Goal: Transaction & Acquisition: Book appointment/travel/reservation

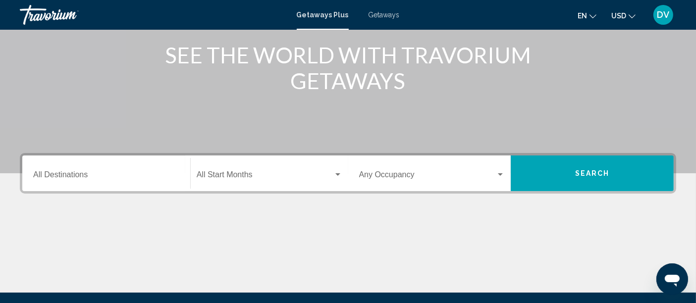
scroll to position [126, 0]
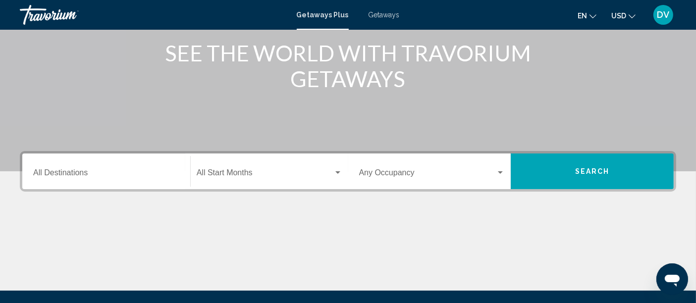
click at [159, 174] on input "Destination All Destinations" at bounding box center [106, 175] width 146 height 9
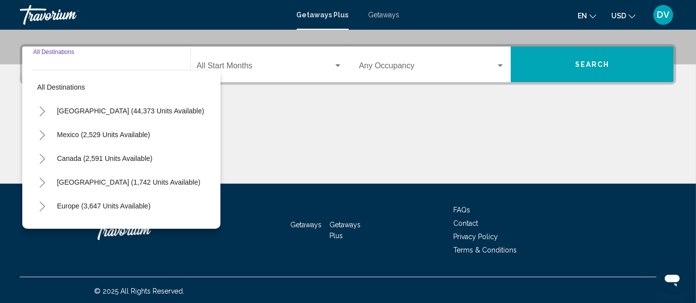
scroll to position [233, 0]
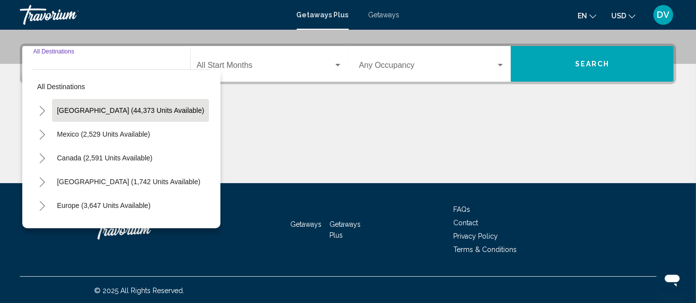
click at [145, 104] on button "United States (44,373 units available)" at bounding box center [130, 110] width 157 height 23
type input "**********"
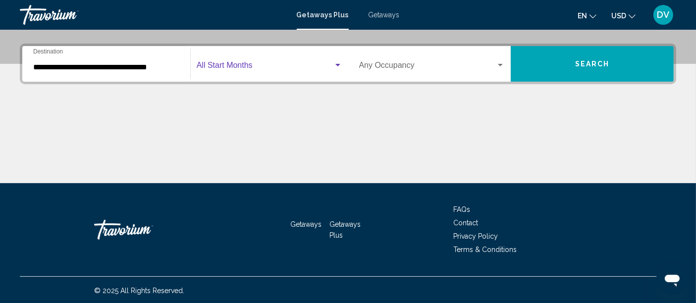
click at [338, 64] on div "Search widget" at bounding box center [338, 65] width 5 height 2
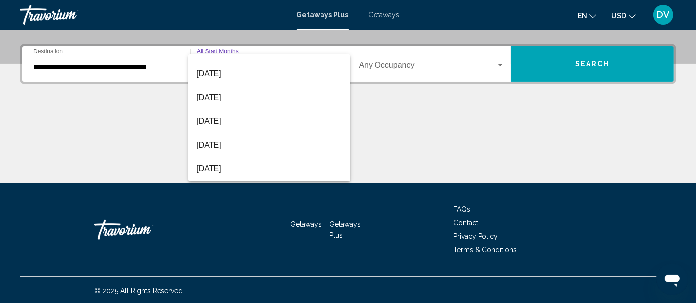
scroll to position [117, 0]
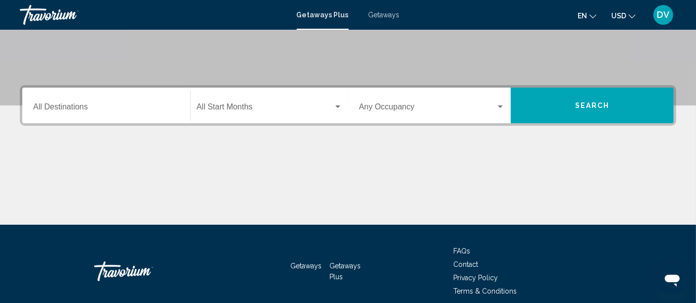
click at [72, 106] on input "Destination All Destinations" at bounding box center [106, 109] width 146 height 9
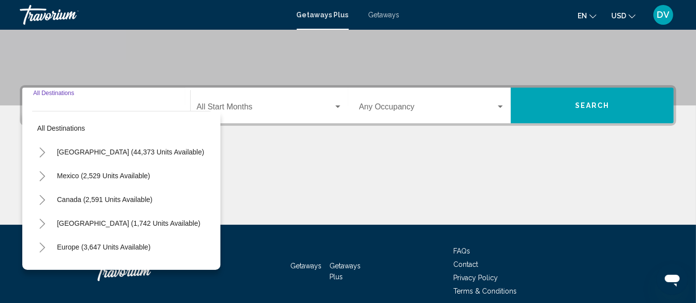
scroll to position [233, 0]
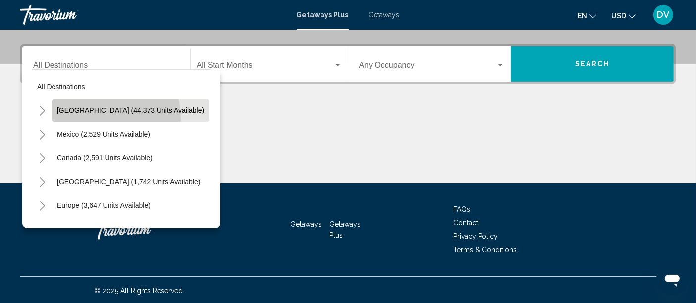
click at [93, 118] on button "United States (44,373 units available)" at bounding box center [130, 110] width 157 height 23
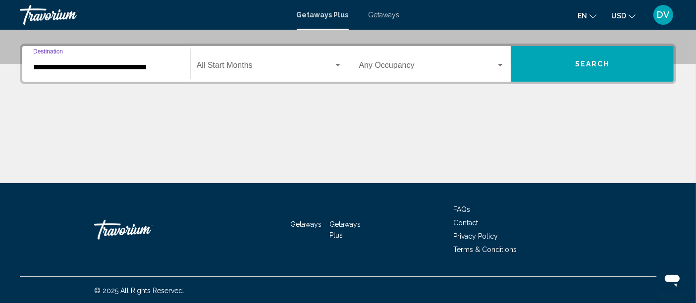
click at [55, 63] on input "**********" at bounding box center [106, 67] width 146 height 9
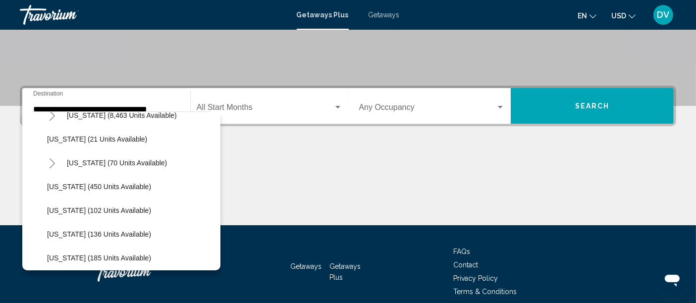
scroll to position [182, 0]
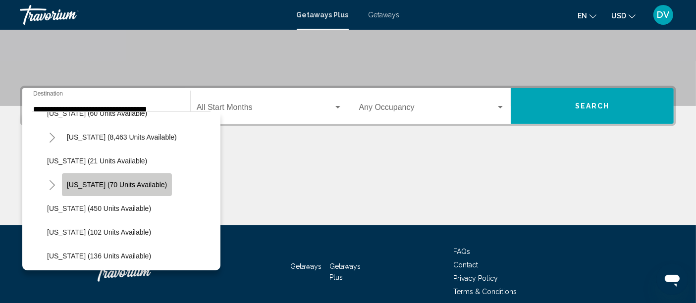
click at [132, 183] on span "Hawaii (70 units available)" at bounding box center [117, 185] width 100 height 8
type input "**********"
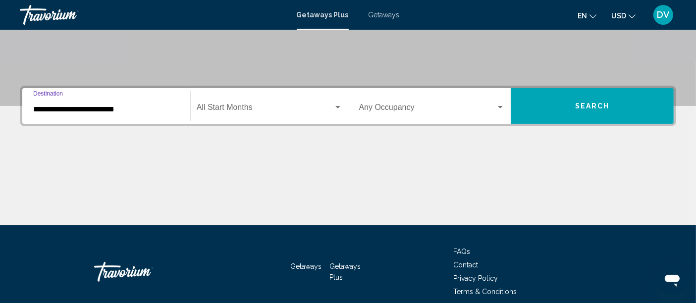
scroll to position [233, 0]
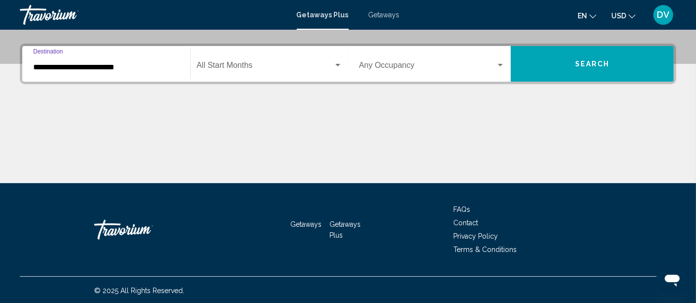
click at [338, 61] on div "Search widget" at bounding box center [338, 65] width 9 height 8
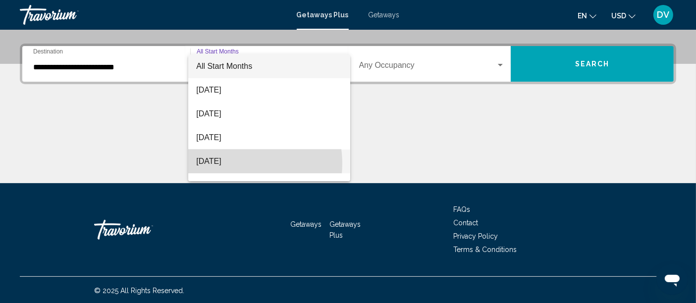
drag, startPoint x: 348, startPoint y: 87, endPoint x: 232, endPoint y: 164, distance: 138.7
click at [232, 164] on span "[DATE]" at bounding box center [269, 162] width 146 height 24
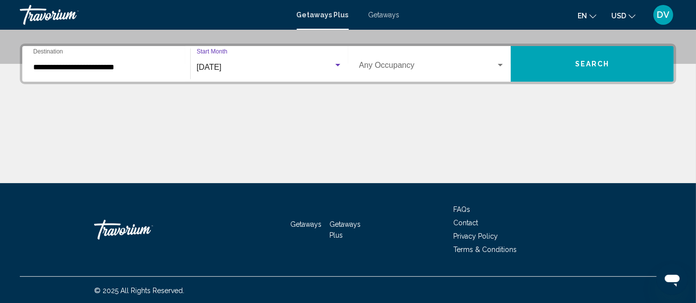
click at [586, 61] on span "Search" at bounding box center [593, 64] width 35 height 8
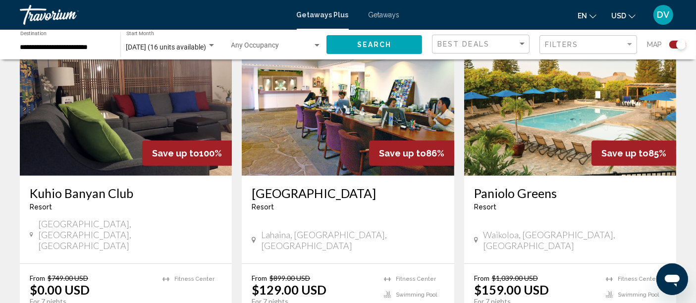
scroll to position [395, 0]
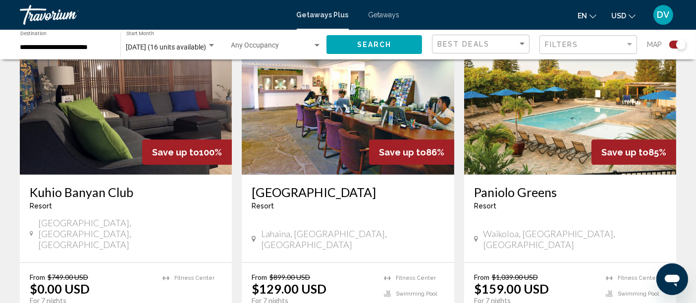
drag, startPoint x: 701, startPoint y: 141, endPoint x: 418, endPoint y: 232, distance: 296.6
click at [418, 232] on div "Kahana Falls Resort - This is an adults only resort Lahaina, HI, USA" at bounding box center [348, 219] width 212 height 88
click at [567, 146] on img "Main content" at bounding box center [570, 95] width 212 height 159
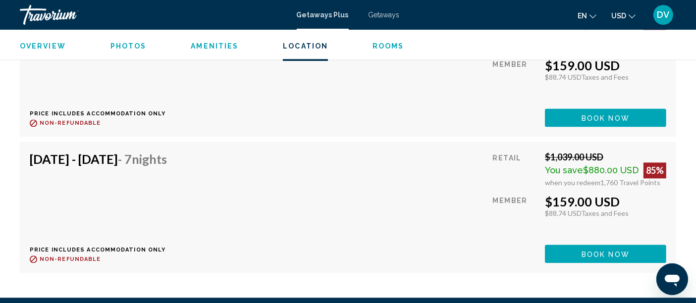
scroll to position [2222, 0]
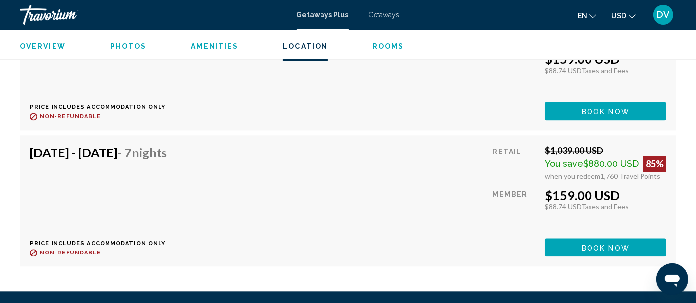
click at [381, 43] on span "Rooms" at bounding box center [389, 46] width 32 height 8
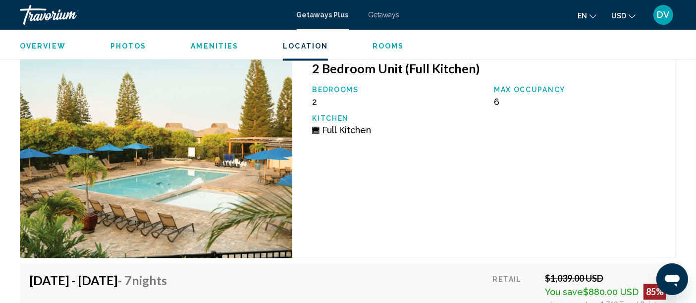
scroll to position [1782, 0]
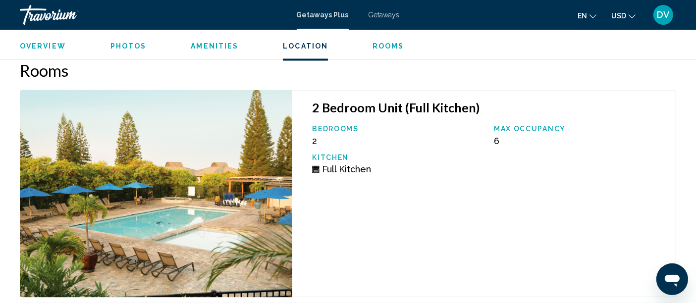
click at [220, 45] on span "Amenities" at bounding box center [215, 46] width 48 height 8
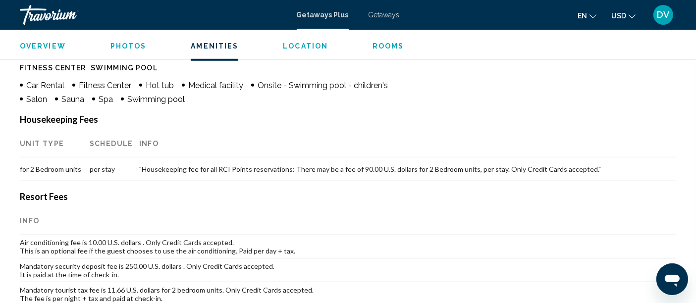
scroll to position [838, 0]
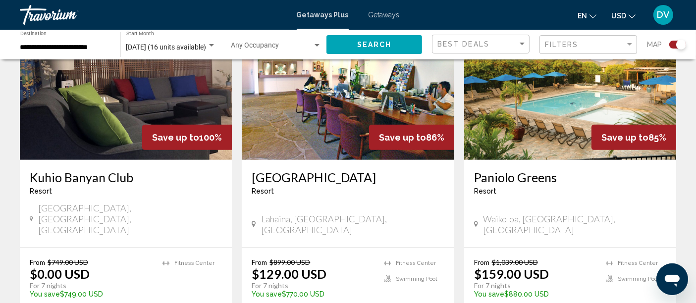
scroll to position [413, 0]
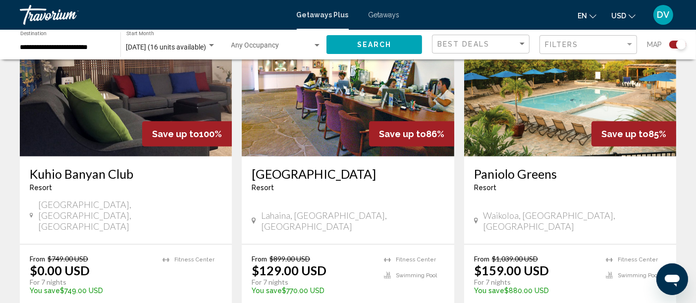
click at [395, 105] on img "Main content" at bounding box center [348, 77] width 212 height 159
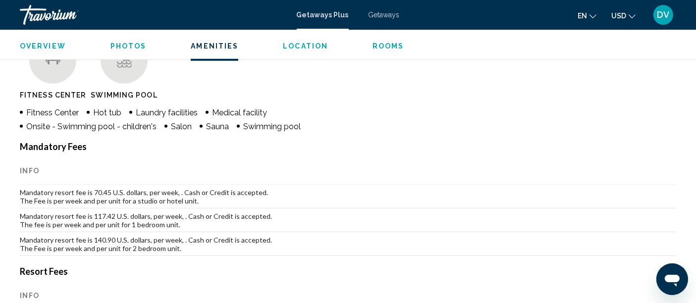
scroll to position [797, 0]
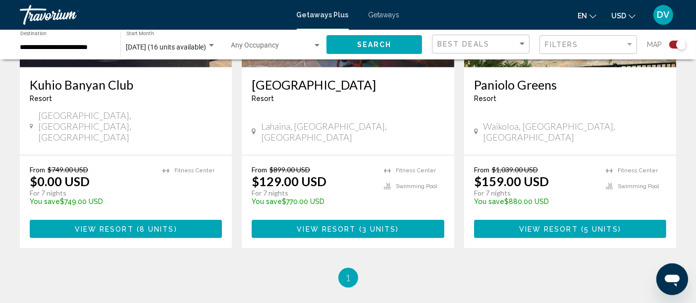
scroll to position [505, 0]
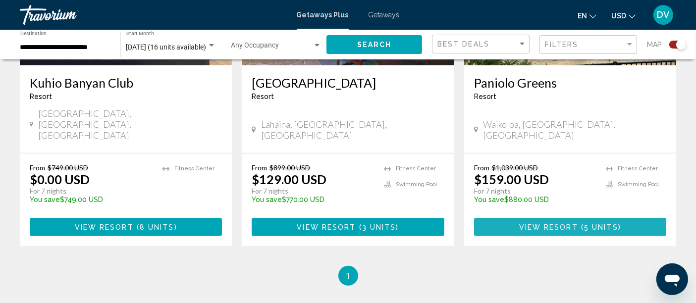
click at [565, 224] on span "View Resort" at bounding box center [549, 228] width 59 height 8
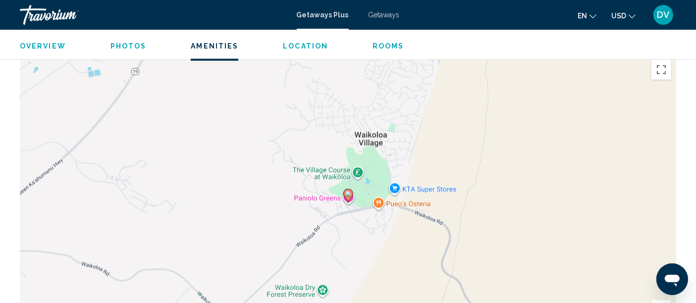
scroll to position [851, 0]
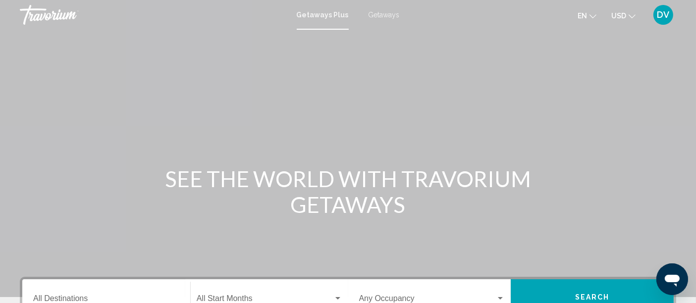
click at [388, 15] on span "Getaways" at bounding box center [384, 15] width 31 height 8
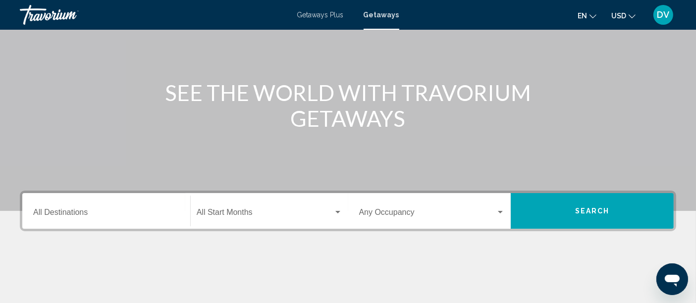
scroll to position [88, 0]
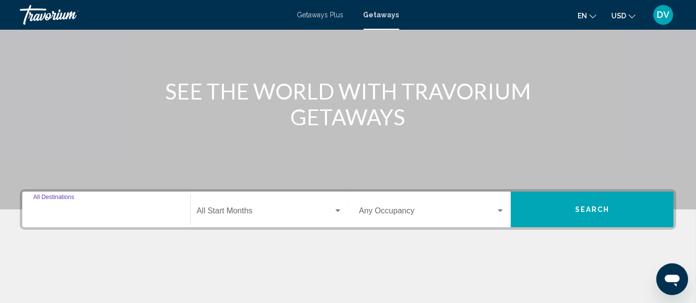
click at [90, 209] on input "Destination All Destinations" at bounding box center [106, 213] width 146 height 9
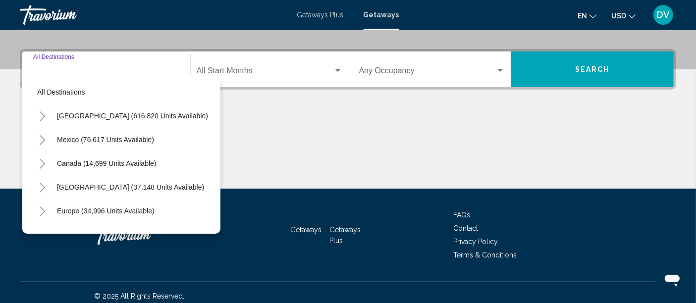
scroll to position [233, 0]
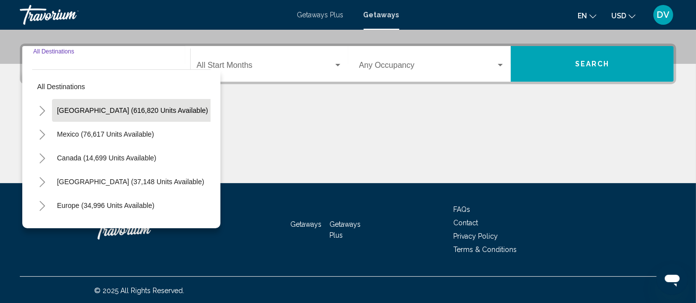
click at [156, 107] on span "[GEOGRAPHIC_DATA] (616,820 units available)" at bounding box center [132, 111] width 151 height 8
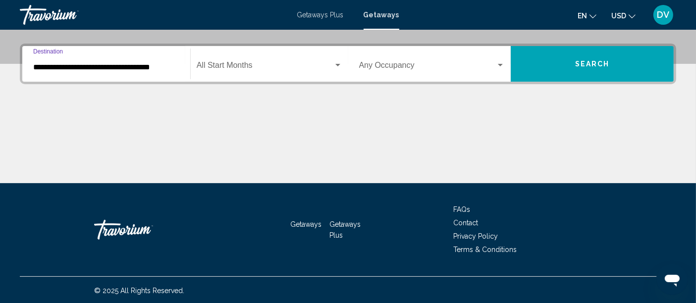
click at [139, 63] on input "**********" at bounding box center [106, 67] width 146 height 9
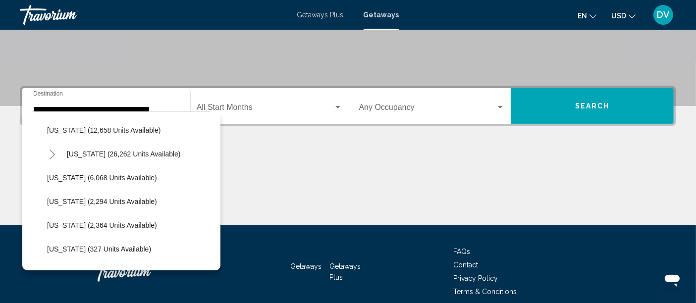
scroll to position [228, 0]
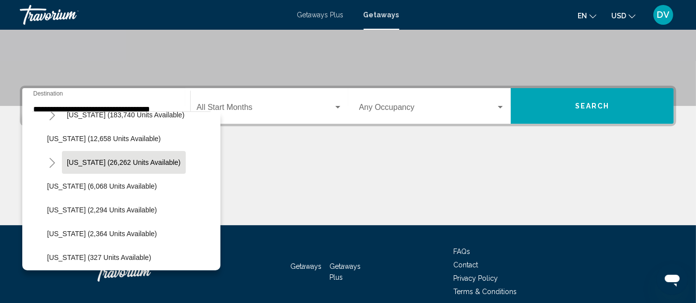
click at [163, 158] on button "Hawaii (26,262 units available)" at bounding box center [124, 162] width 124 height 23
type input "**********"
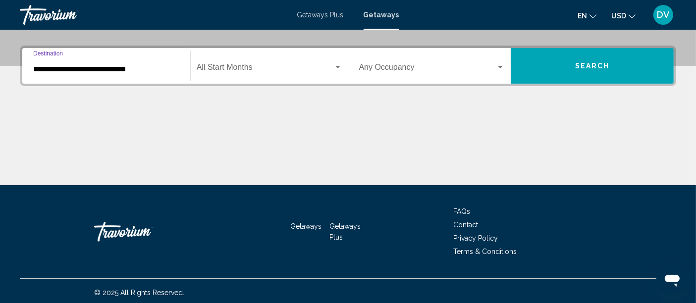
scroll to position [233, 0]
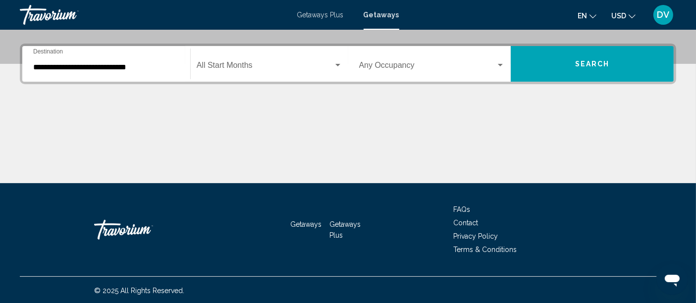
click at [163, 158] on div "Main content" at bounding box center [348, 146] width 657 height 74
click at [337, 70] on div "Search widget" at bounding box center [270, 67] width 146 height 9
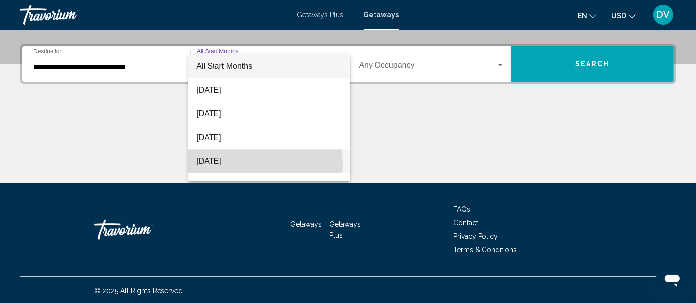
click at [261, 163] on span "[DATE]" at bounding box center [269, 162] width 146 height 24
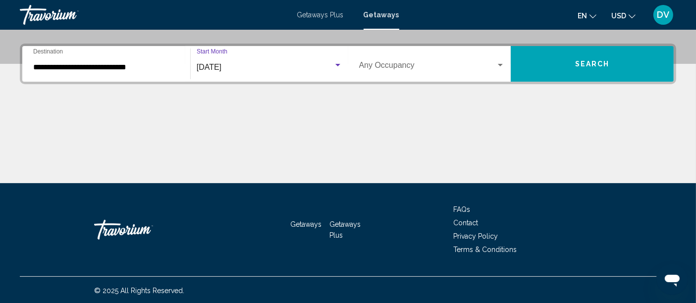
click at [588, 60] on span "Search" at bounding box center [593, 64] width 35 height 8
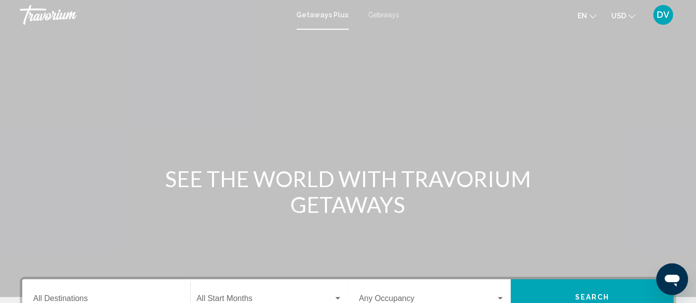
click at [384, 14] on span "Getaways" at bounding box center [384, 15] width 31 height 8
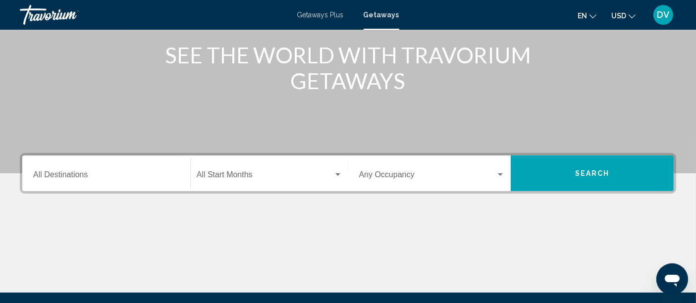
scroll to position [125, 0]
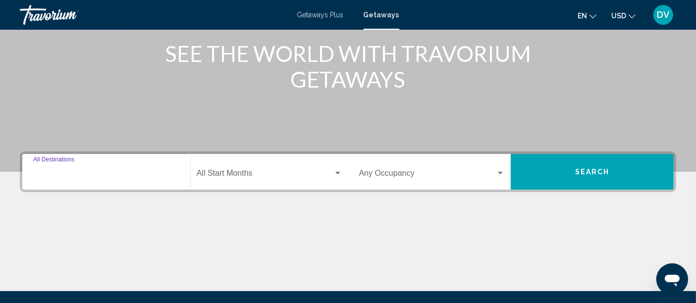
click at [43, 175] on input "Destination All Destinations" at bounding box center [106, 175] width 146 height 9
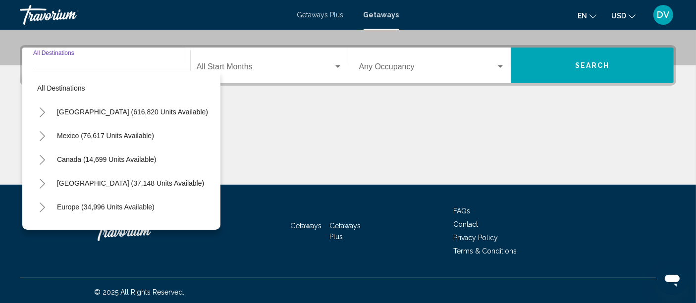
scroll to position [233, 0]
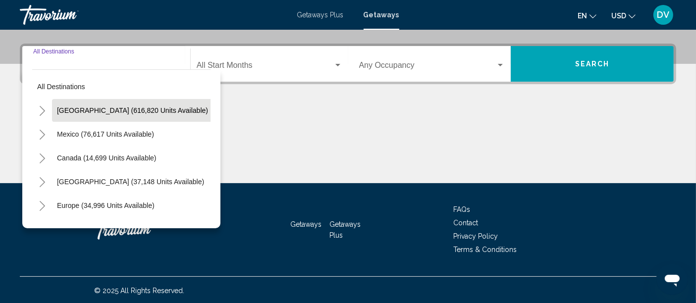
click at [158, 107] on span "[GEOGRAPHIC_DATA] (616,820 units available)" at bounding box center [132, 111] width 151 height 8
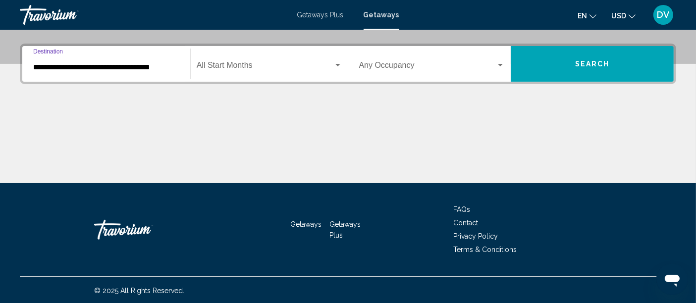
click at [157, 70] on input "**********" at bounding box center [106, 67] width 146 height 9
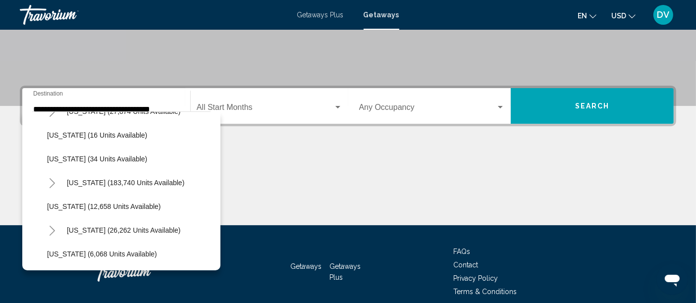
scroll to position [181, 0]
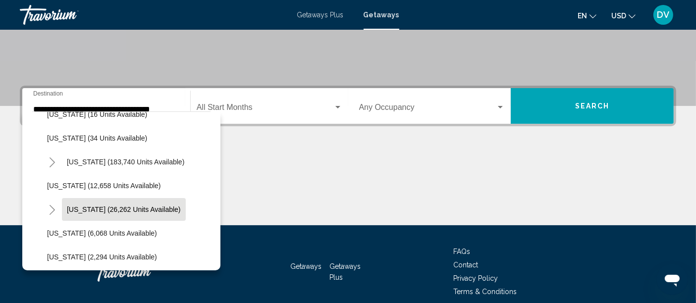
click at [119, 209] on span "Hawaii (26,262 units available)" at bounding box center [124, 210] width 114 height 8
type input "**********"
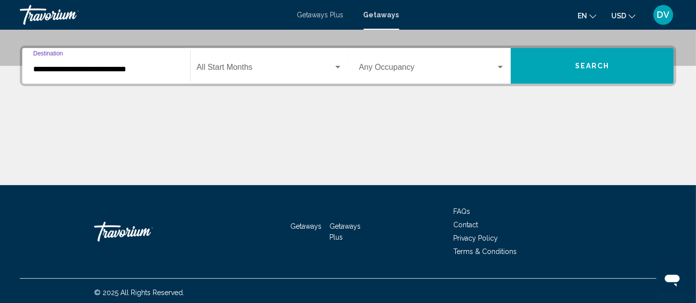
scroll to position [233, 0]
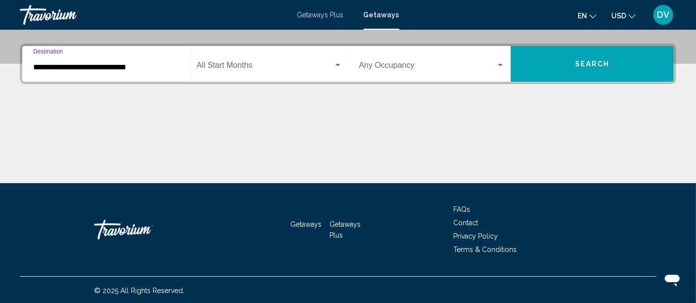
click at [334, 62] on div "Search widget" at bounding box center [338, 65] width 9 height 8
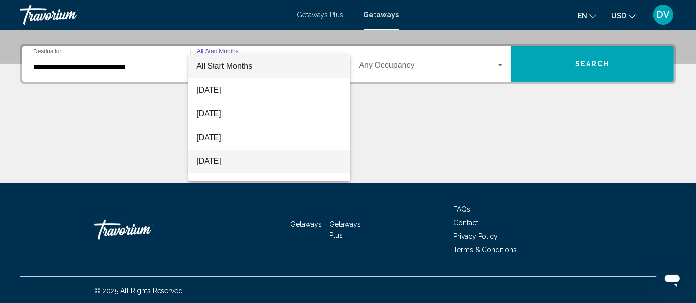
click at [263, 161] on span "[DATE]" at bounding box center [269, 162] width 146 height 24
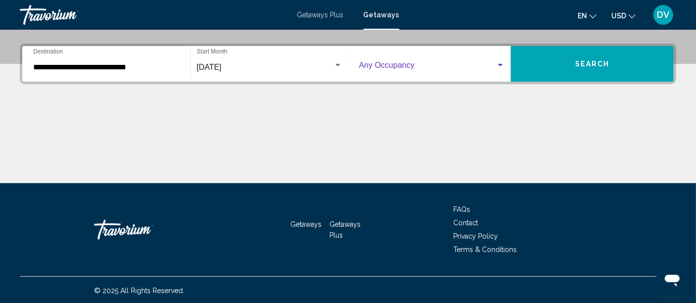
click at [499, 64] on div "Search widget" at bounding box center [500, 65] width 5 height 2
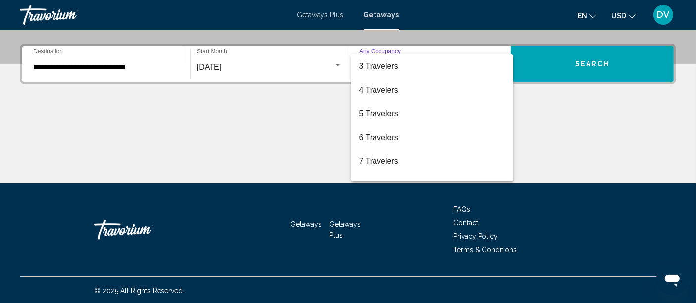
scroll to position [52, 0]
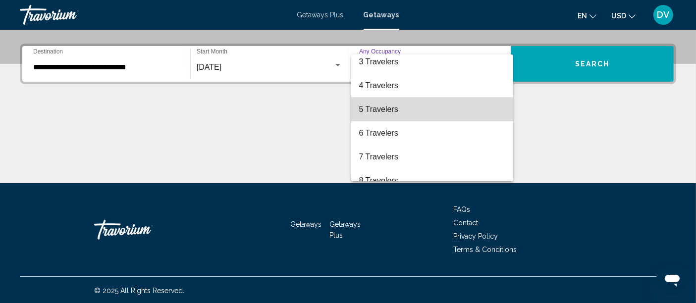
click at [471, 105] on span "5 Travelers" at bounding box center [432, 110] width 146 height 24
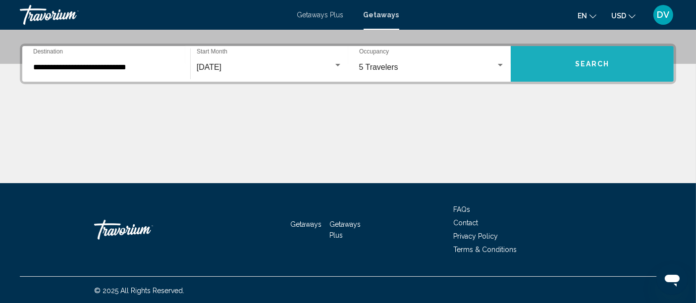
click at [590, 61] on span "Search" at bounding box center [593, 64] width 35 height 8
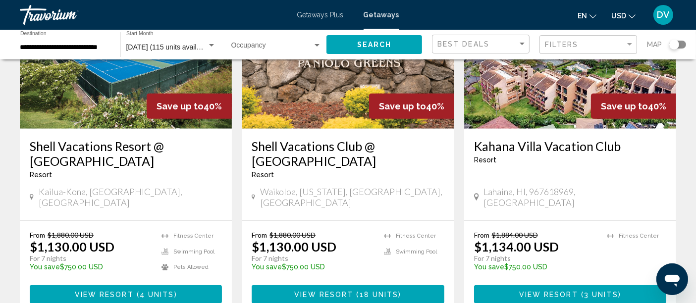
scroll to position [860, 0]
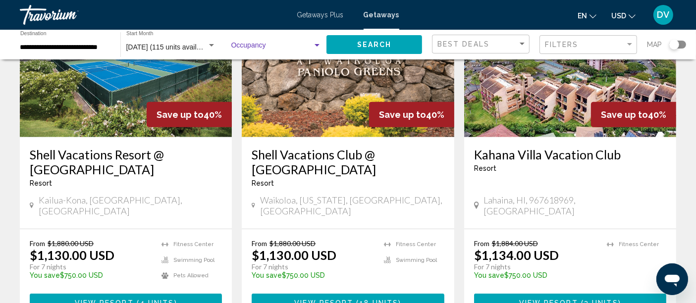
click at [320, 48] on div "Search widget" at bounding box center [317, 46] width 9 height 8
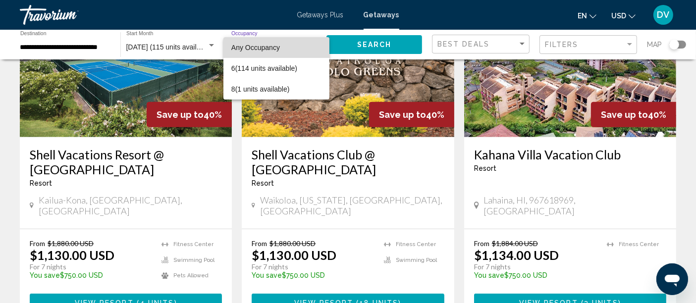
click at [304, 46] on span "Any Occupancy" at bounding box center [277, 47] width 90 height 21
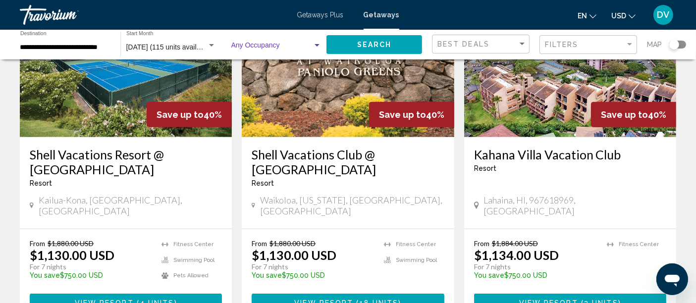
click at [298, 44] on span "Search widget" at bounding box center [272, 48] width 81 height 8
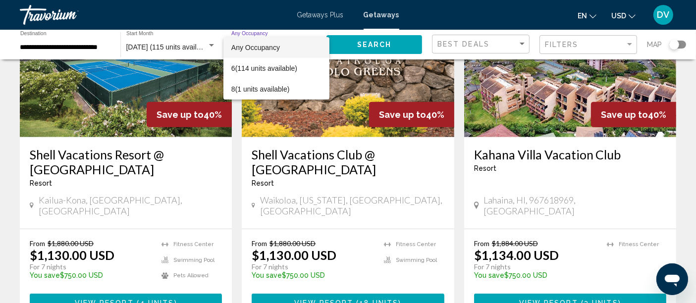
click at [236, 31] on div at bounding box center [348, 151] width 696 height 303
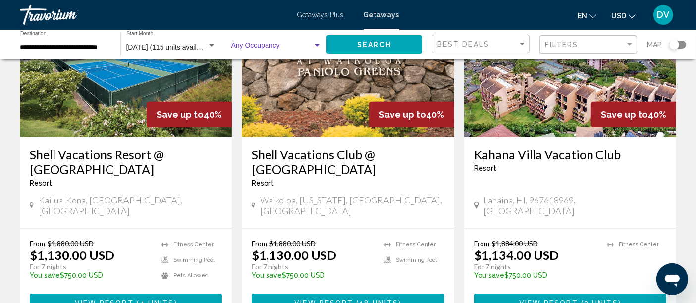
click at [315, 46] on div "Search widget" at bounding box center [317, 46] width 9 height 8
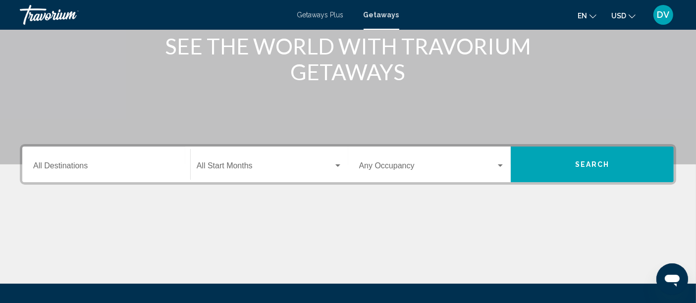
scroll to position [134, 0]
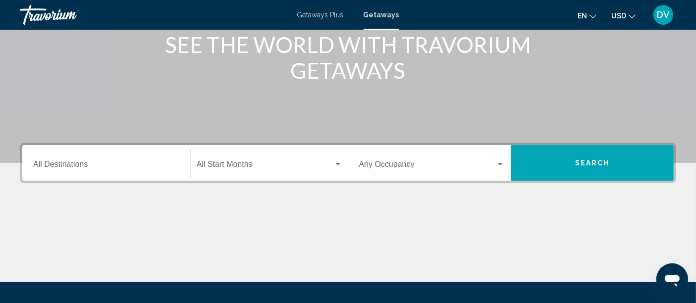
click at [75, 168] on input "Destination All Destinations" at bounding box center [106, 166] width 146 height 9
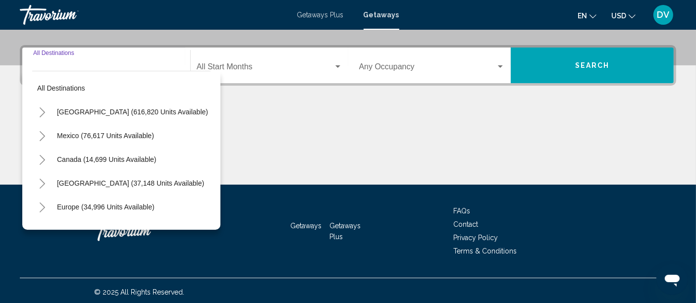
scroll to position [233, 0]
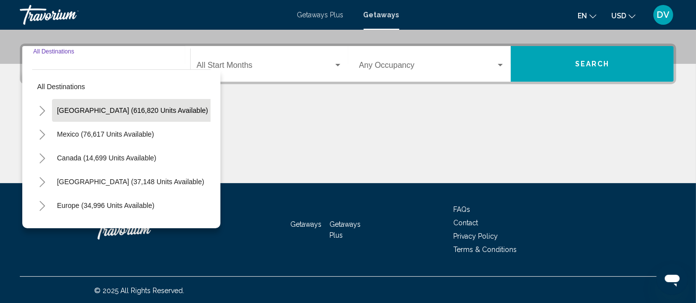
click at [124, 107] on span "[GEOGRAPHIC_DATA] (616,820 units available)" at bounding box center [132, 111] width 151 height 8
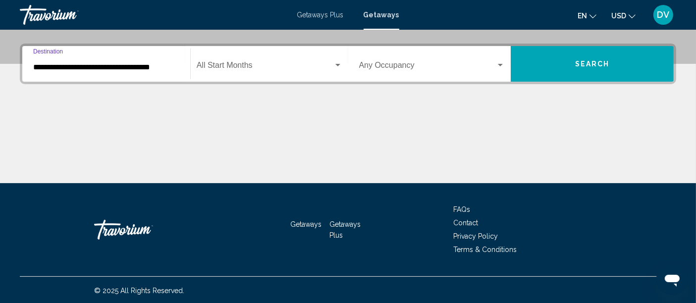
click at [158, 70] on input "**********" at bounding box center [106, 67] width 146 height 9
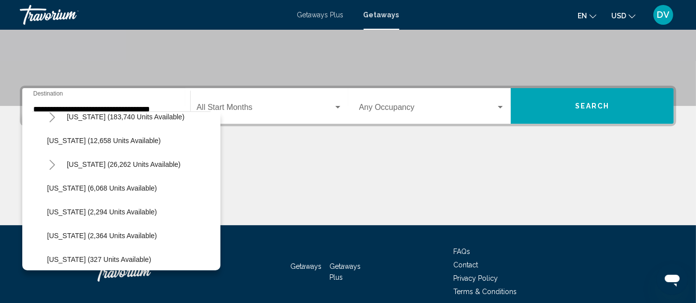
scroll to position [218, 0]
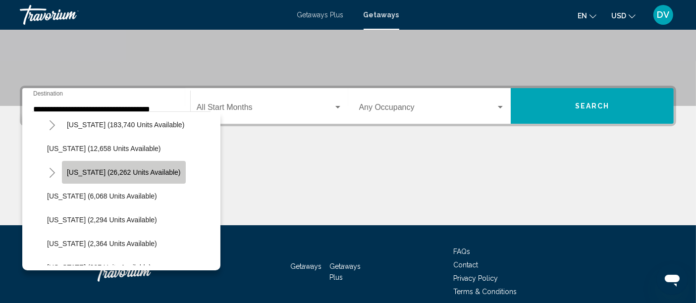
click at [149, 169] on span "Hawaii (26,262 units available)" at bounding box center [124, 173] width 114 height 8
type input "**********"
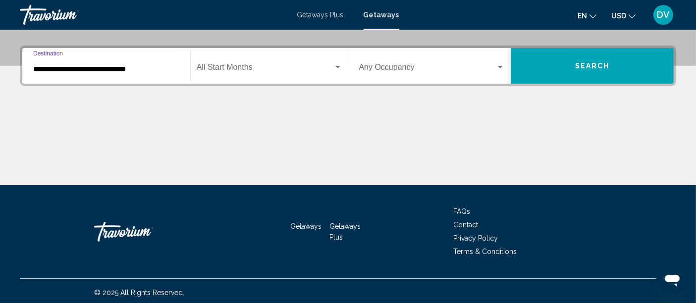
scroll to position [233, 0]
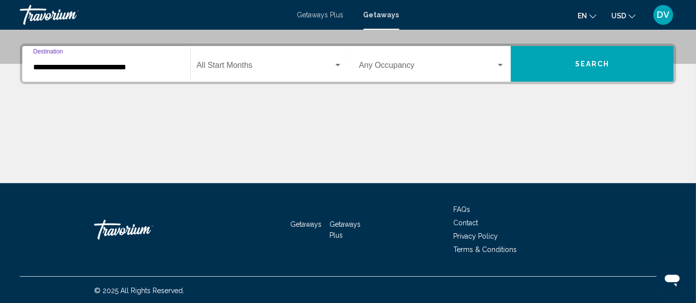
click at [336, 64] on div "Search widget" at bounding box center [338, 65] width 5 height 2
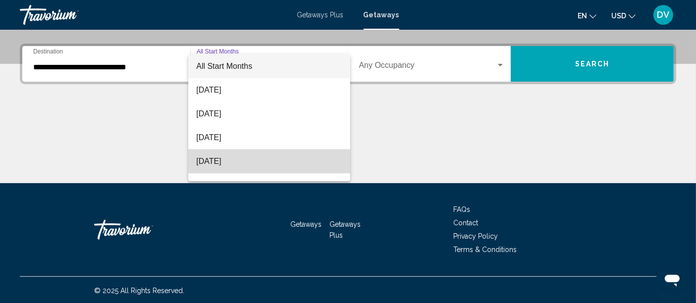
click at [287, 161] on span "[DATE]" at bounding box center [269, 162] width 146 height 24
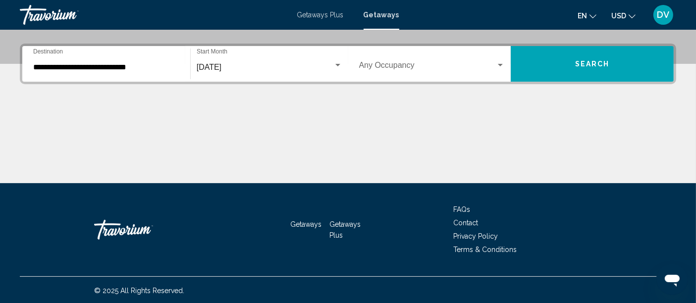
click at [506, 61] on div "Occupancy Any Occupancy" at bounding box center [432, 64] width 158 height 31
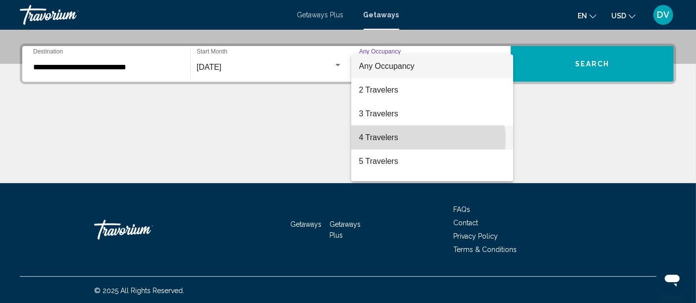
click at [424, 139] on span "4 Travelers" at bounding box center [432, 138] width 146 height 24
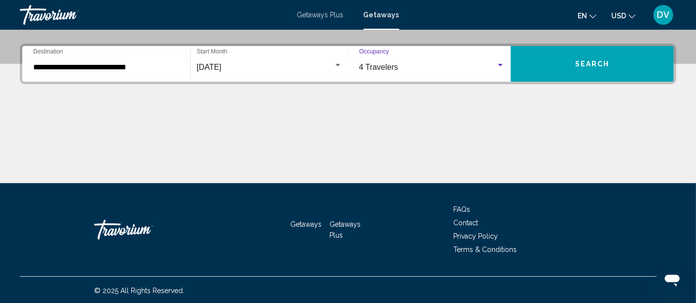
click at [563, 71] on button "Search" at bounding box center [592, 64] width 163 height 36
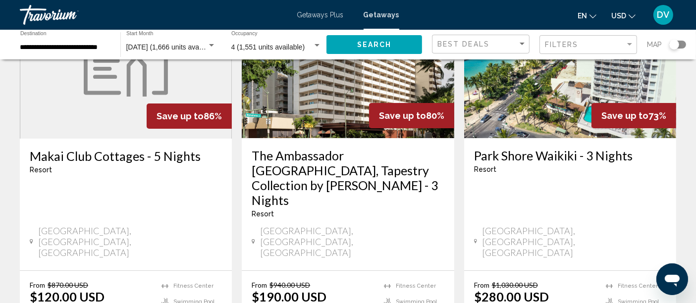
scroll to position [117, 0]
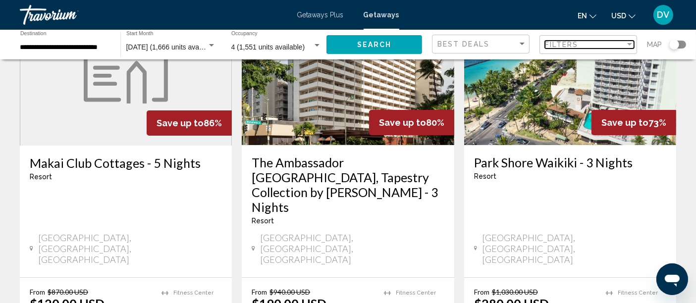
click at [634, 48] on div "Filter" at bounding box center [630, 45] width 9 height 8
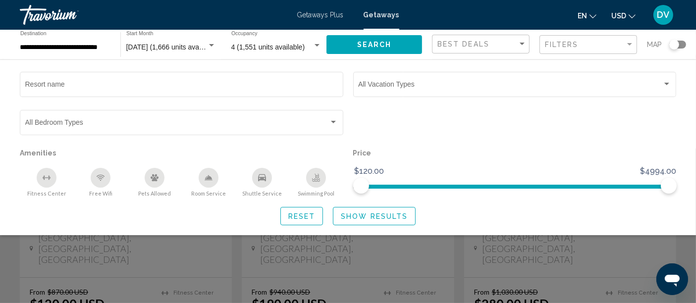
click at [462, 256] on div "Search widget" at bounding box center [348, 226] width 696 height 155
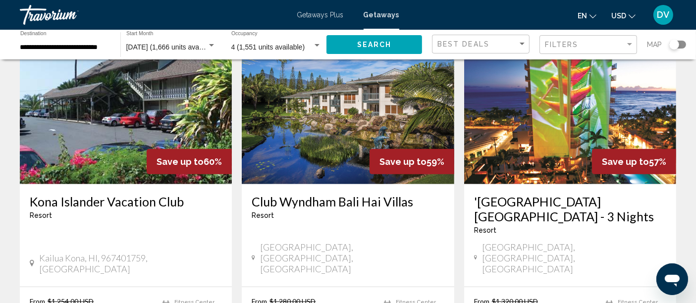
scroll to position [869, 0]
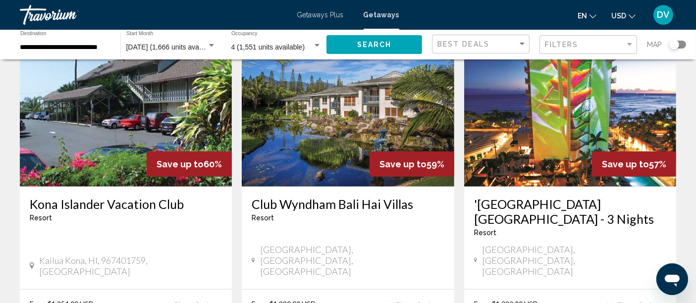
click at [321, 120] on img "Main content" at bounding box center [348, 107] width 212 height 159
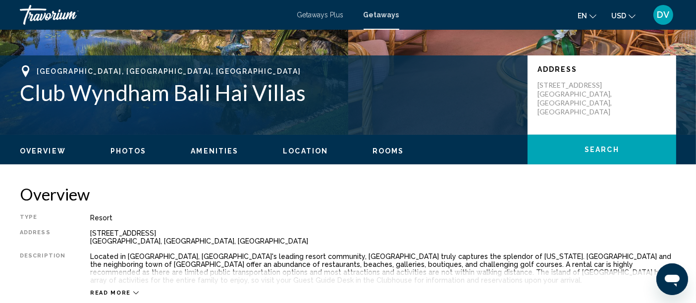
scroll to position [247, 0]
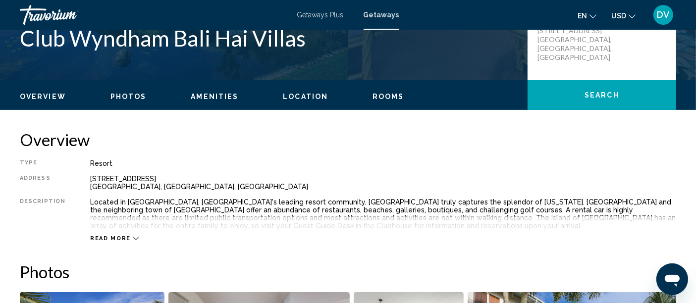
click at [98, 239] on span "Read more" at bounding box center [110, 238] width 41 height 6
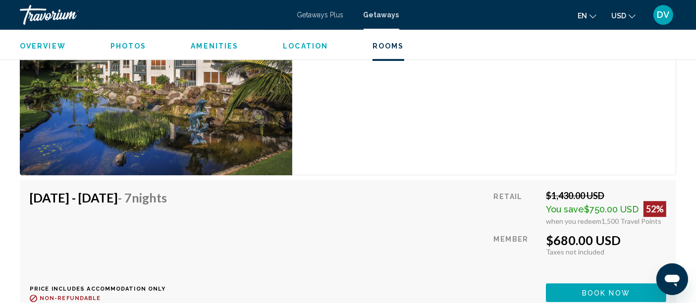
scroll to position [2847, 0]
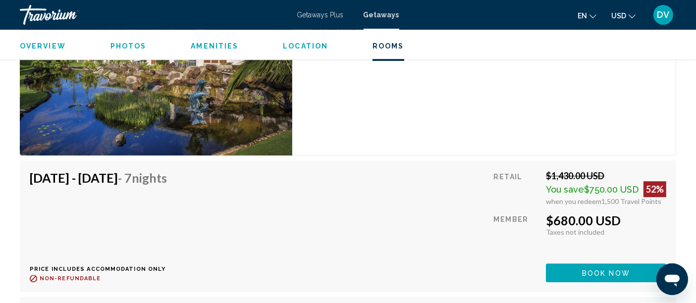
drag, startPoint x: 696, startPoint y: 226, endPoint x: 700, endPoint y: 232, distance: 6.9
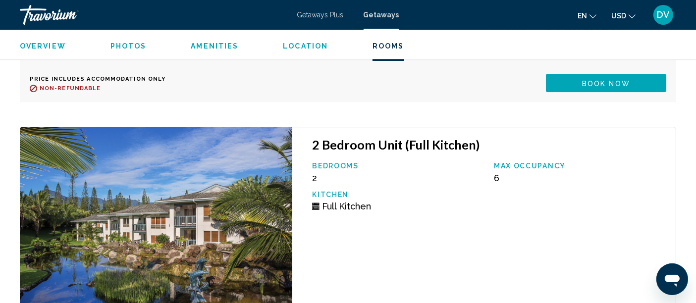
scroll to position [2665, 0]
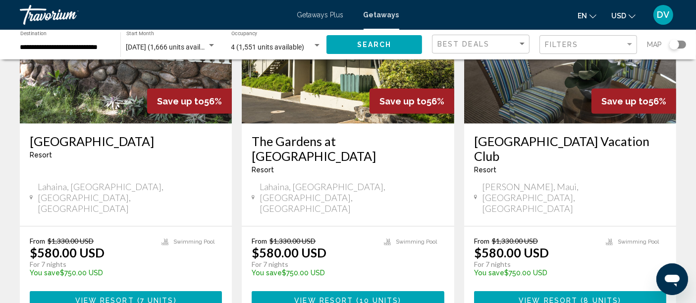
scroll to position [1307, 0]
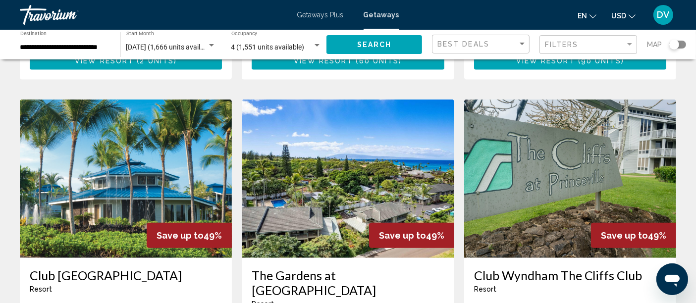
scroll to position [1127, 0]
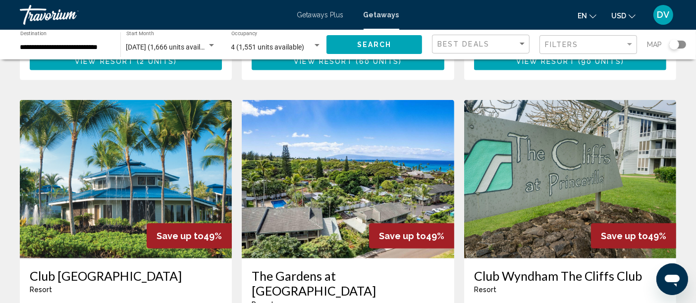
click at [356, 117] on img "Main content" at bounding box center [348, 179] width 212 height 159
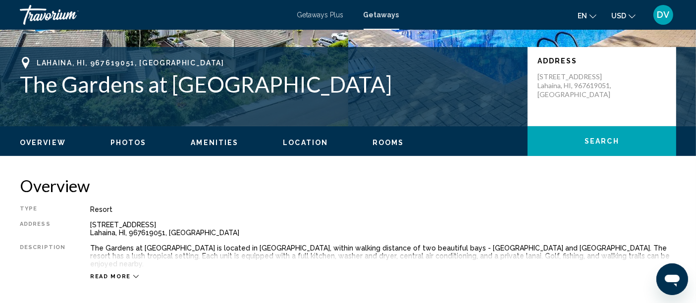
scroll to position [204, 0]
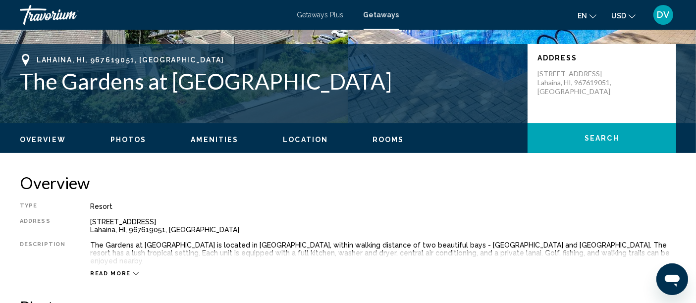
click at [108, 270] on button "Read more" at bounding box center [114, 273] width 49 height 7
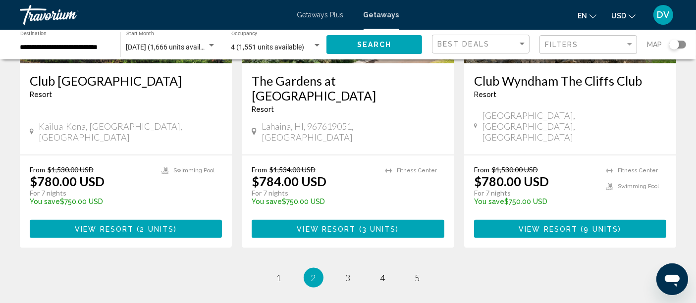
scroll to position [1320, 0]
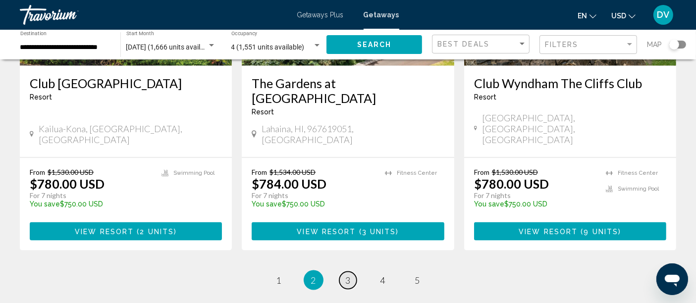
click at [348, 272] on link "page 3" at bounding box center [348, 280] width 17 height 17
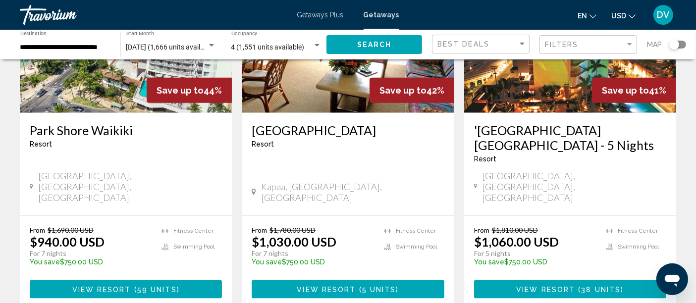
scroll to position [1252, 0]
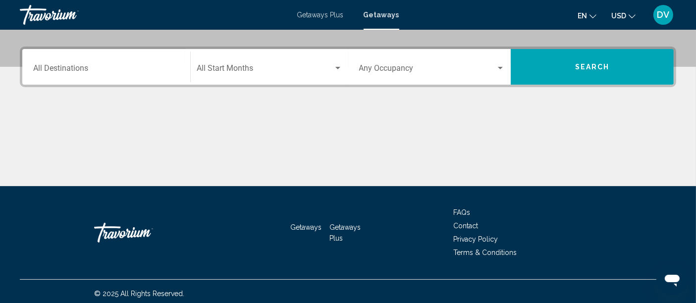
scroll to position [232, 0]
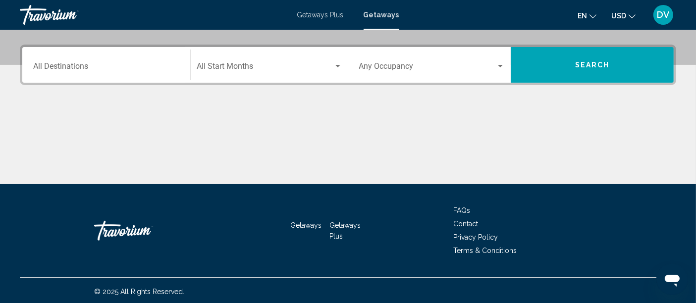
click at [89, 65] on input "Destination All Destinations" at bounding box center [106, 68] width 146 height 9
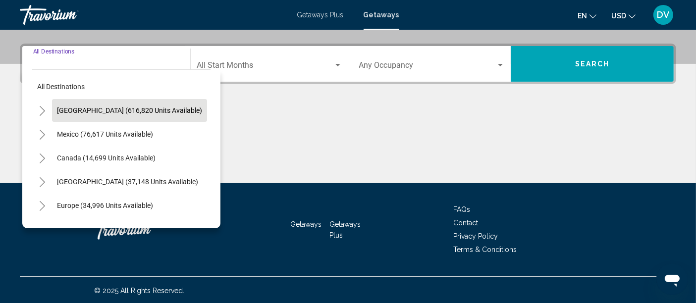
click at [113, 107] on span "[GEOGRAPHIC_DATA] (616,820 units available)" at bounding box center [129, 111] width 145 height 8
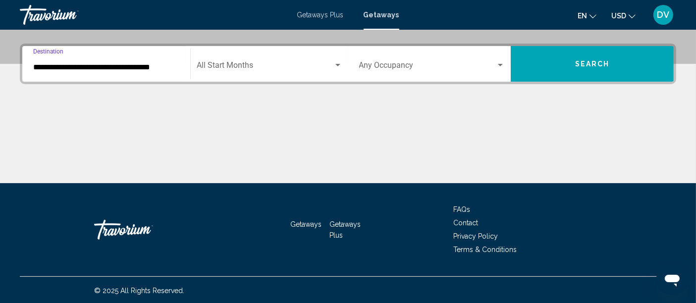
click at [132, 66] on input "**********" at bounding box center [106, 67] width 146 height 9
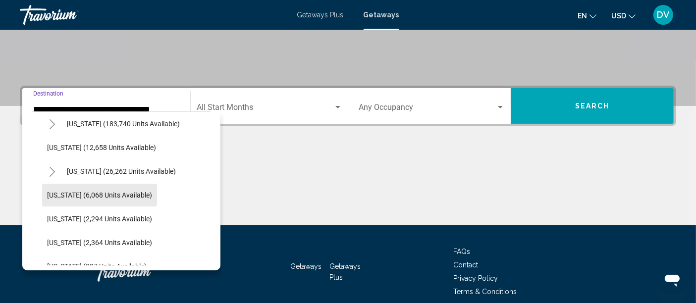
scroll to position [210, 0]
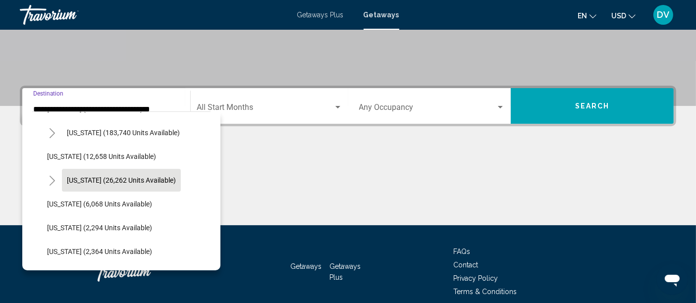
click at [104, 181] on span "Hawaii (26,262 units available)" at bounding box center [121, 180] width 109 height 8
type input "**********"
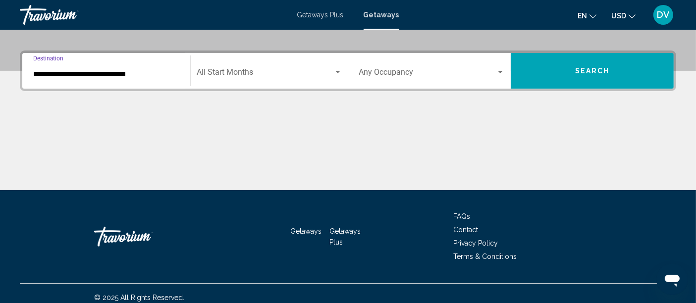
scroll to position [233, 0]
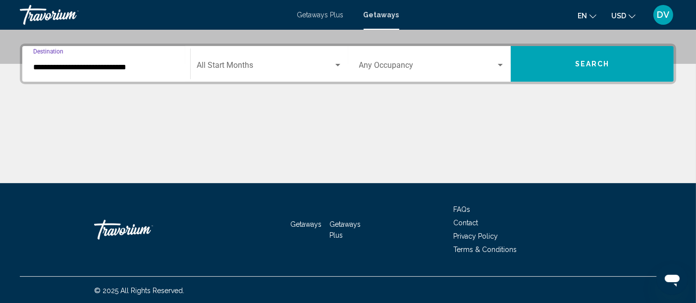
click at [338, 62] on div "Search widget" at bounding box center [338, 65] width 9 height 8
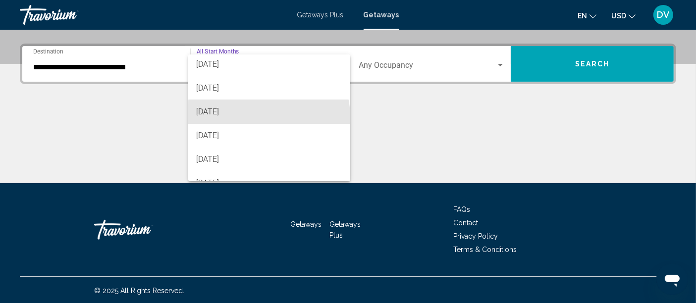
scroll to position [62, 0]
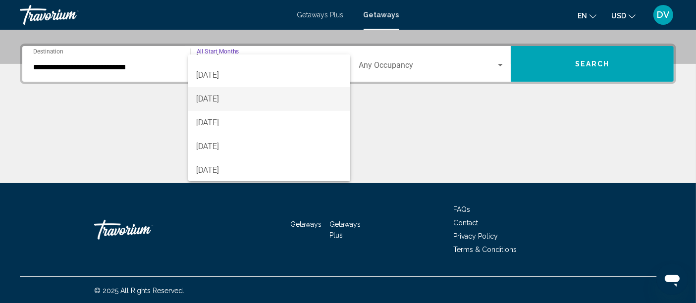
click at [232, 98] on span "[DATE]" at bounding box center [269, 99] width 146 height 24
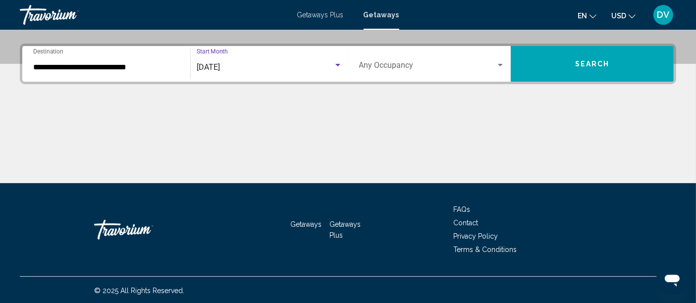
click at [501, 66] on div "Search widget" at bounding box center [500, 65] width 9 height 8
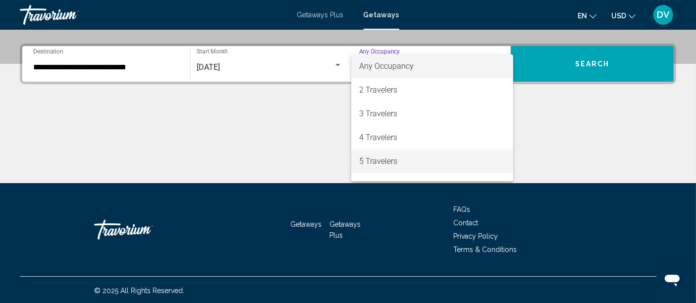
click at [389, 150] on span "5 Travelers" at bounding box center [432, 162] width 146 height 24
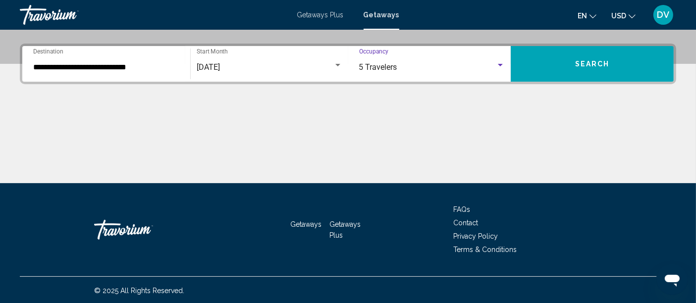
click at [500, 67] on div "Search widget" at bounding box center [500, 65] width 9 height 8
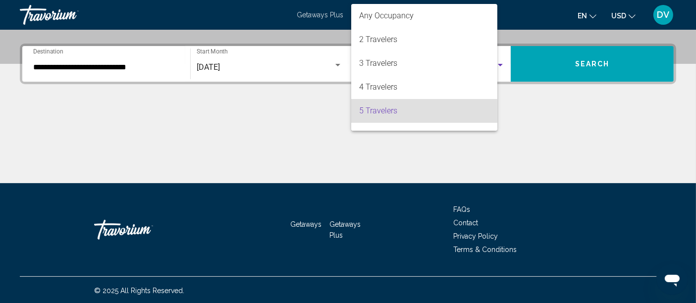
scroll to position [44, 0]
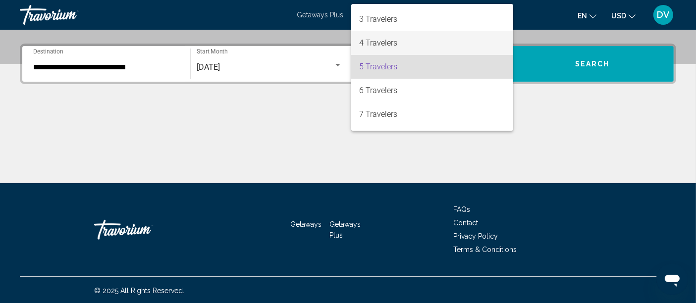
click at [392, 39] on span "4 Travelers" at bounding box center [432, 43] width 146 height 24
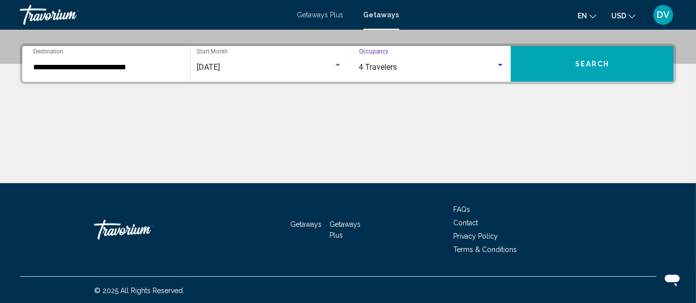
click at [594, 66] on span "Search" at bounding box center [593, 64] width 35 height 8
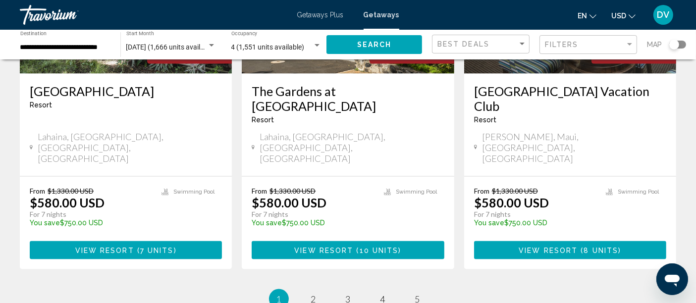
scroll to position [1386, 0]
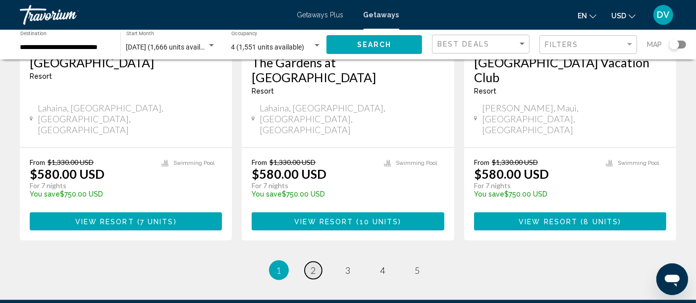
click at [313, 265] on span "2" at bounding box center [313, 270] width 5 height 11
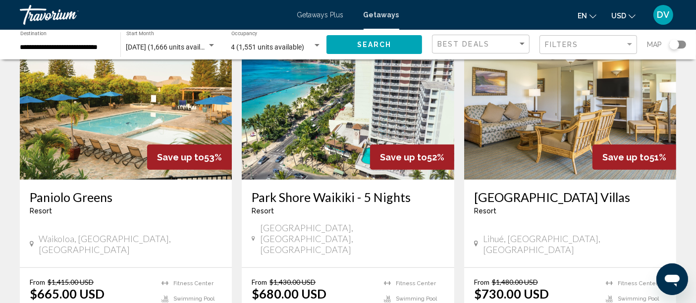
scroll to position [458, 0]
click at [568, 111] on img "Main content" at bounding box center [570, 100] width 212 height 159
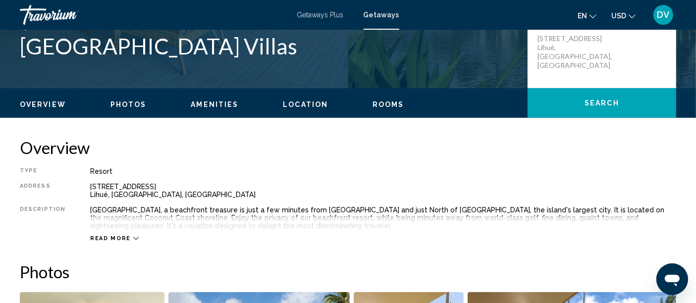
scroll to position [239, 0]
click at [115, 239] on span "Read more" at bounding box center [110, 238] width 41 height 6
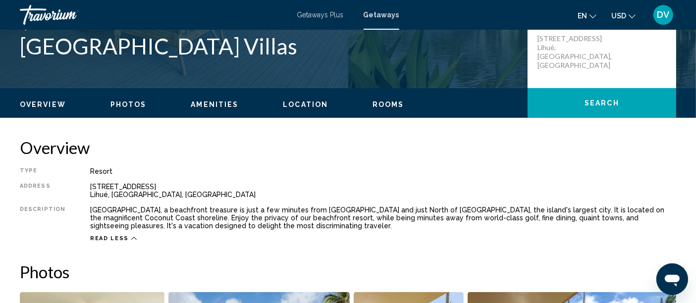
click at [389, 102] on span "Rooms" at bounding box center [389, 105] width 32 height 8
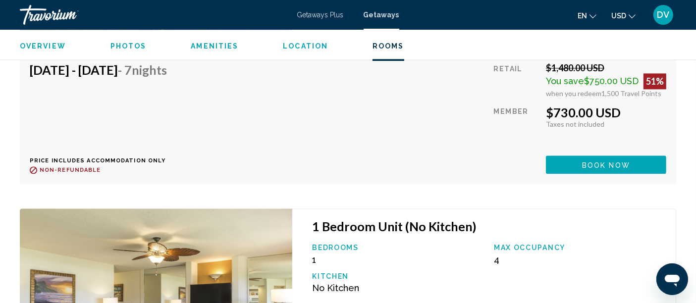
scroll to position [2264, 0]
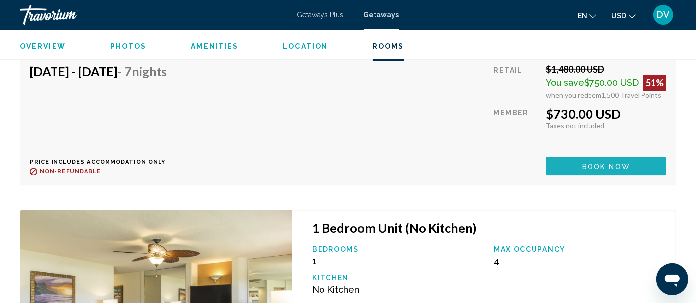
click at [618, 171] on button "Book now" at bounding box center [606, 166] width 120 height 18
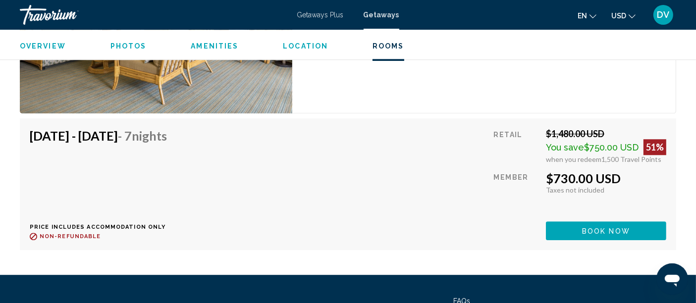
scroll to position [2607, 0]
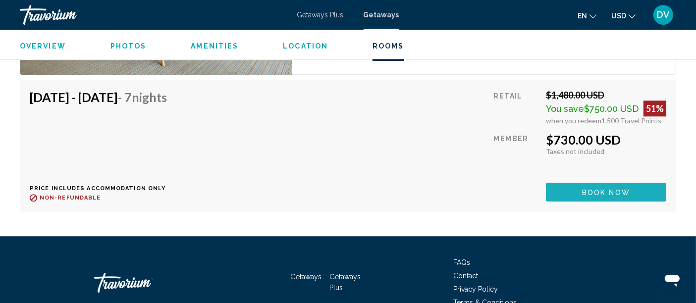
click at [612, 190] on span "Book now" at bounding box center [606, 193] width 48 height 8
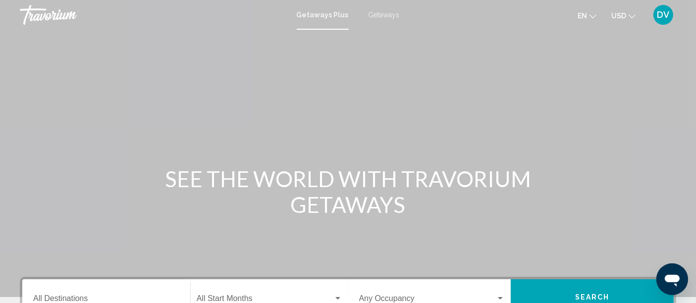
click at [379, 12] on span "Getaways" at bounding box center [384, 15] width 31 height 8
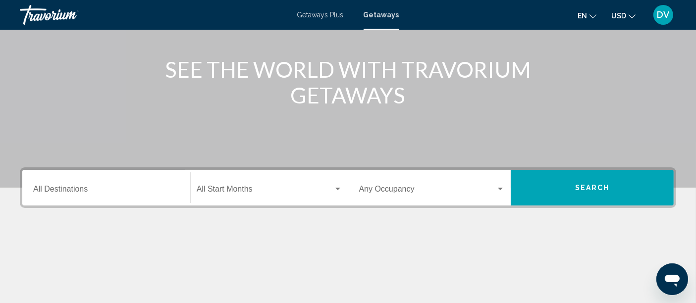
scroll to position [113, 0]
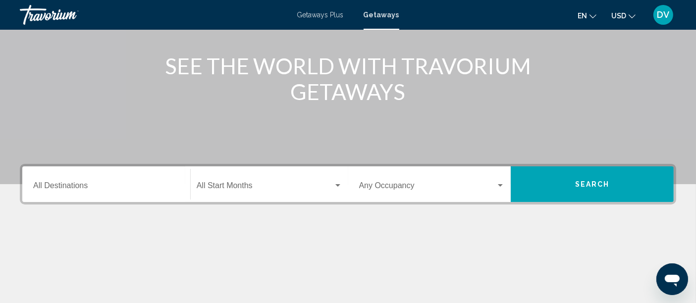
click at [86, 188] on input "Destination All Destinations" at bounding box center [106, 187] width 146 height 9
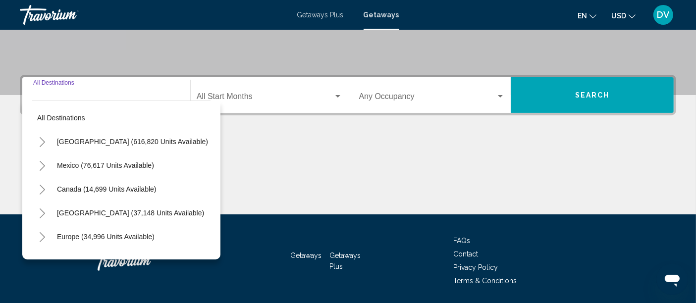
scroll to position [233, 0]
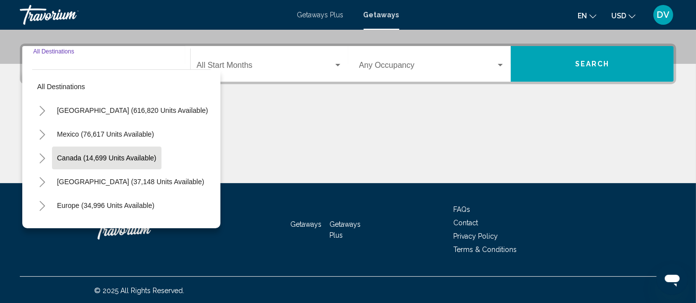
click at [116, 156] on span "Canada (14,699 units available)" at bounding box center [107, 158] width 100 height 8
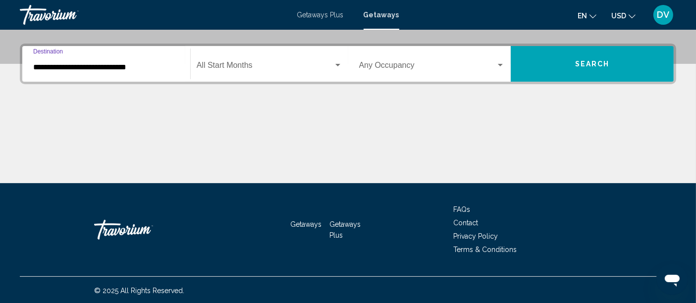
click at [119, 64] on input "**********" at bounding box center [106, 67] width 146 height 9
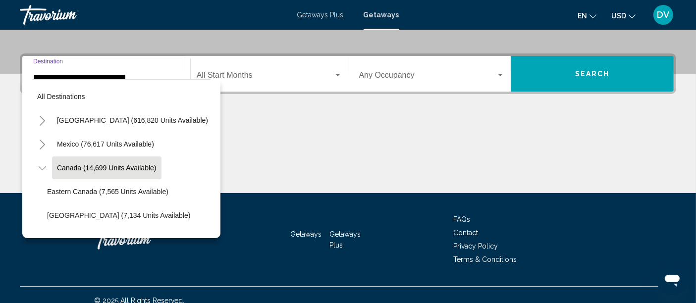
scroll to position [15, 0]
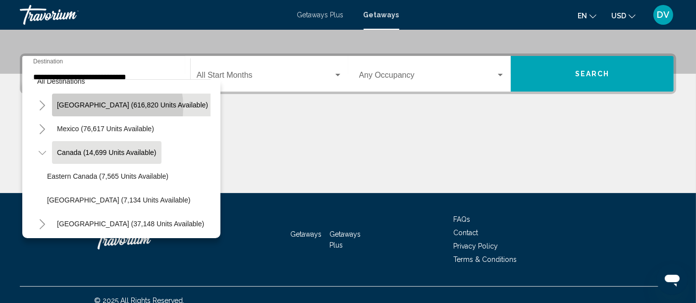
click at [100, 106] on span "[GEOGRAPHIC_DATA] (616,820 units available)" at bounding box center [132, 105] width 151 height 8
type input "**********"
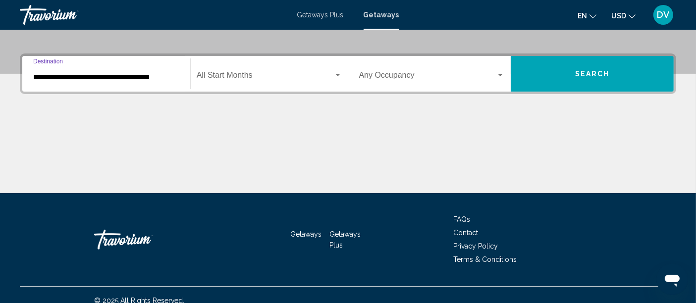
scroll to position [233, 0]
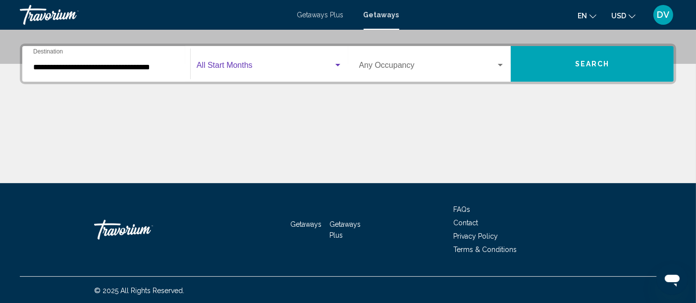
click at [290, 64] on span "Search widget" at bounding box center [265, 67] width 137 height 9
